Goal: Task Accomplishment & Management: Use online tool/utility

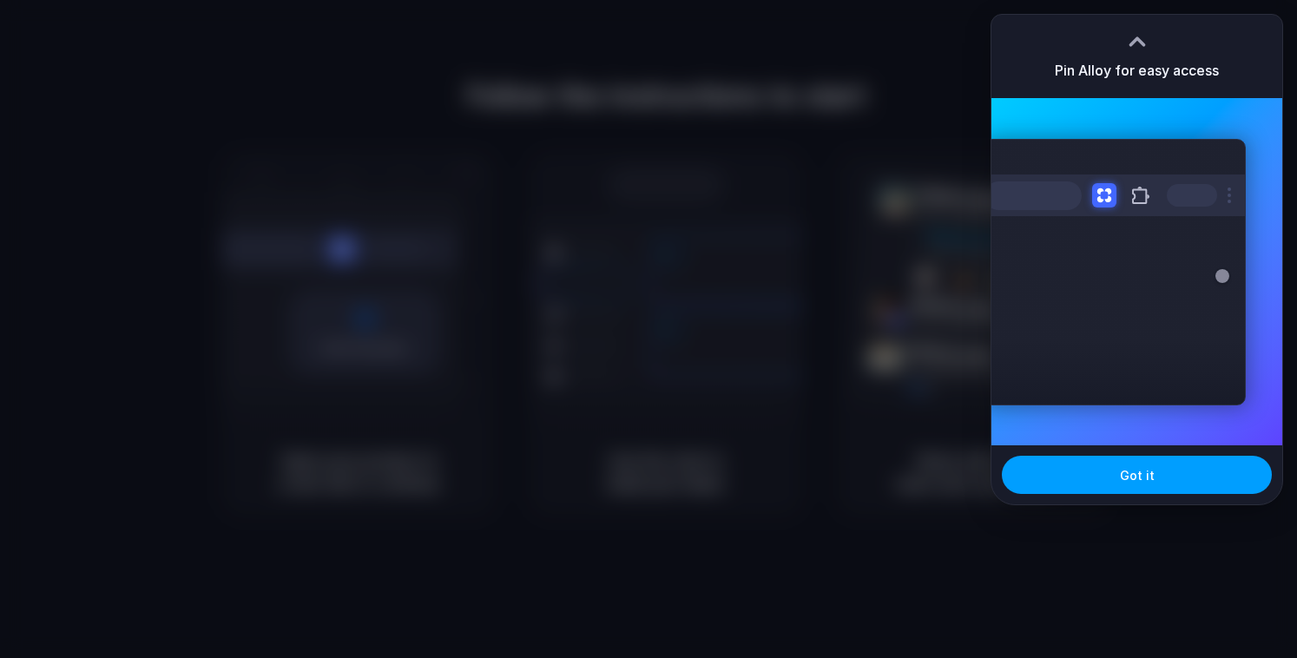
click at [1129, 480] on span "Got it" at bounding box center [1137, 475] width 35 height 18
